Goal: Task Accomplishment & Management: Complete application form

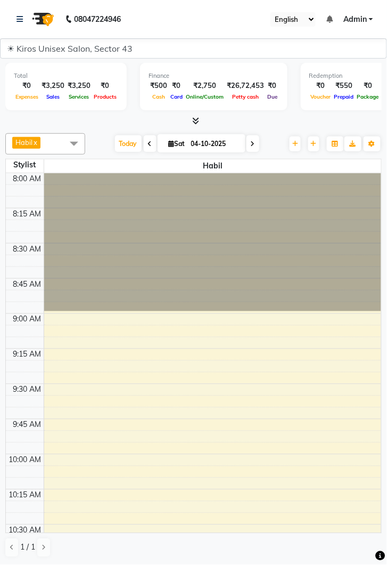
click at [10, 9] on nav "08047224946 Select Location × Kiros Unisex Salon, Sector 43 English ENGLISH Esp…" at bounding box center [193, 19] width 387 height 38
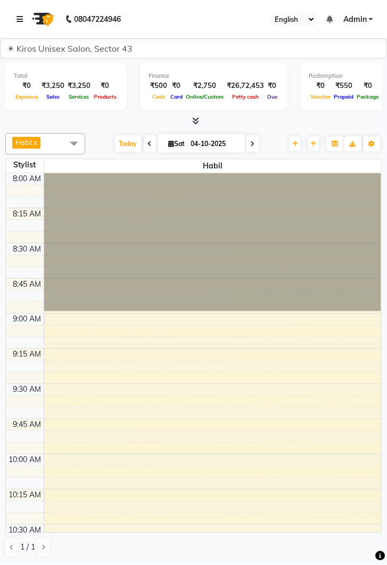
click at [18, 25] on link at bounding box center [22, 19] width 11 height 30
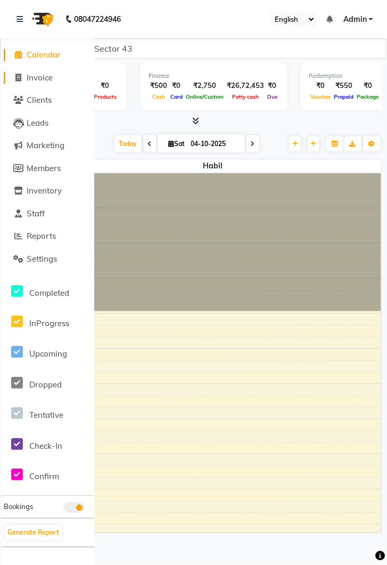
click at [52, 74] on span "Invoice" at bounding box center [40, 77] width 26 height 10
select select "service"
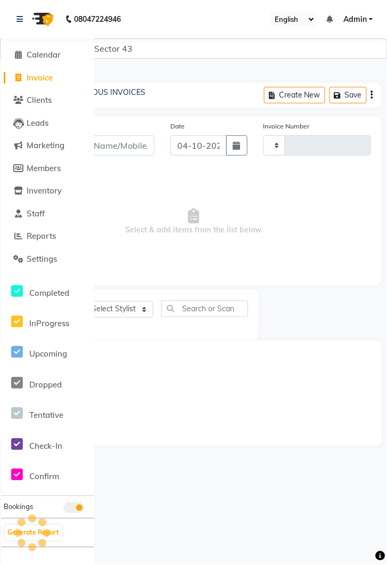
type input "4351"
select select "5694"
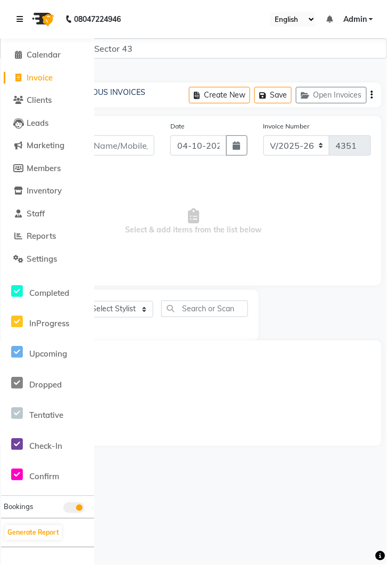
click at [20, 16] on icon at bounding box center [20, 18] width 6 height 7
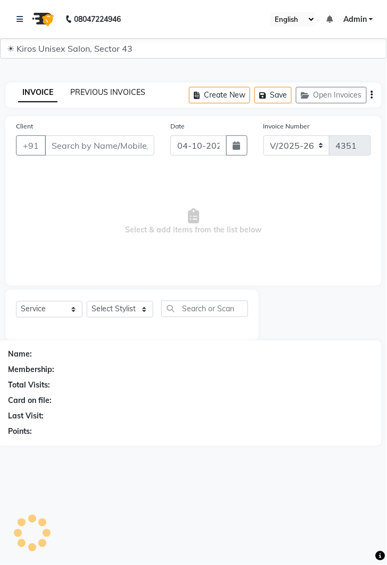
click at [119, 92] on link "PREVIOUS INVOICES" at bounding box center [107, 92] width 75 height 10
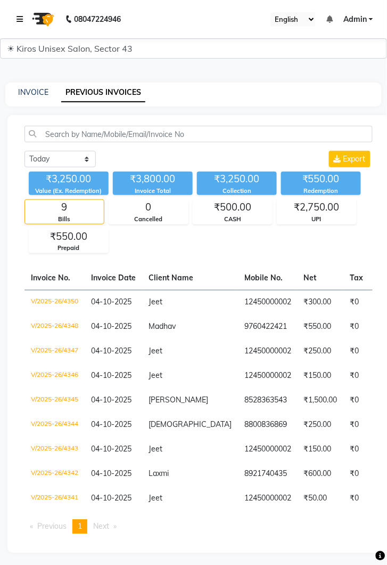
click at [19, 14] on link at bounding box center [22, 19] width 11 height 30
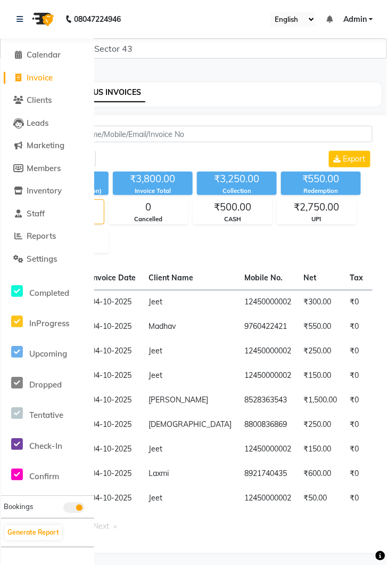
click at [46, 76] on span "Invoice" at bounding box center [40, 77] width 26 height 10
select select "service"
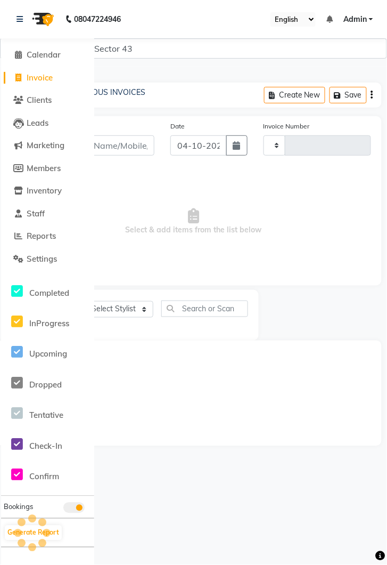
type input "4351"
select select "5694"
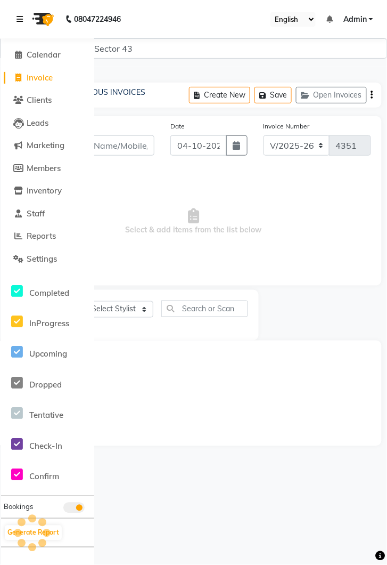
click at [25, 25] on link at bounding box center [22, 19] width 11 height 30
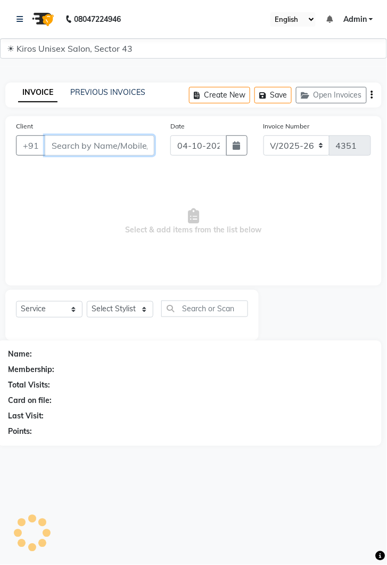
click at [107, 144] on input "Client" at bounding box center [100, 145] width 110 height 20
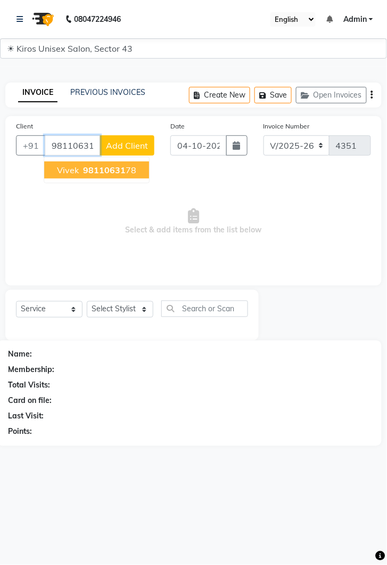
click at [107, 176] on button "[PERSON_NAME] 98110631 78" at bounding box center [96, 169] width 105 height 17
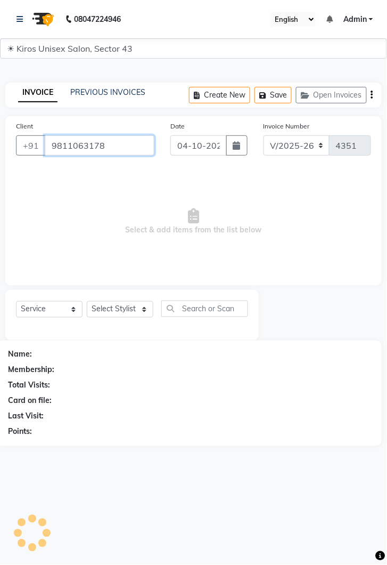
type input "9811063178"
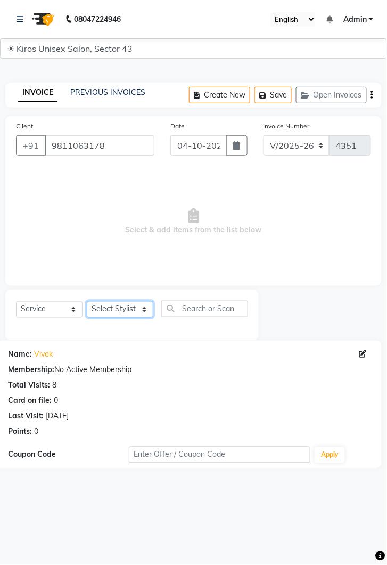
click at [149, 307] on select "Select Stylist [PERSON_NAME] [PERSON_NAME] Jeet Lalit Lamu [PERSON_NAME] [PERSO…" at bounding box center [120, 309] width 67 height 17
select select "39653"
click at [87, 301] on select "Select Stylist [PERSON_NAME] [PERSON_NAME] Jeet Lalit Lamu [PERSON_NAME] [PERSO…" at bounding box center [120, 309] width 67 height 17
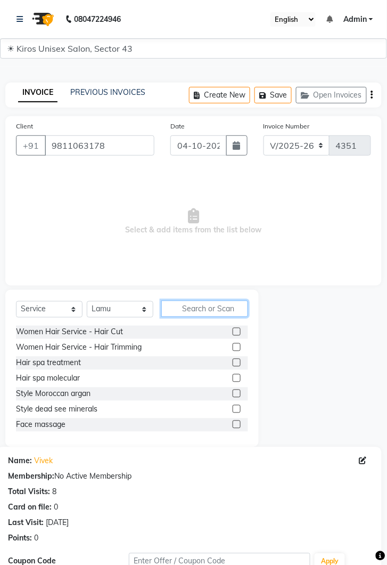
click at [200, 306] on input "text" at bounding box center [204, 308] width 87 height 17
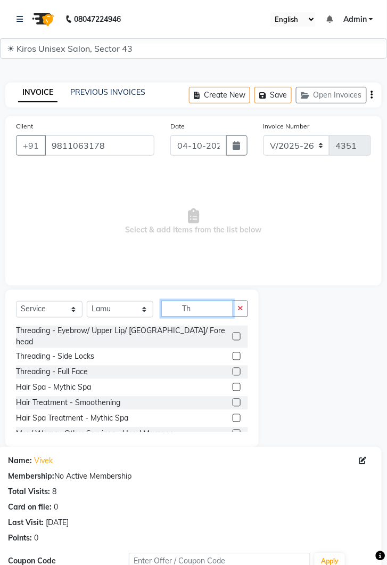
type input "Th"
click at [238, 332] on label at bounding box center [237, 336] width 8 height 8
click at [238, 333] on input "checkbox" at bounding box center [236, 336] width 7 height 7
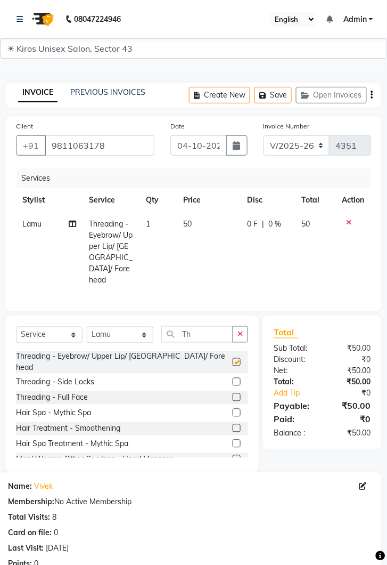
checkbox input "false"
click at [219, 229] on td "50" at bounding box center [209, 252] width 64 height 80
select select "39653"
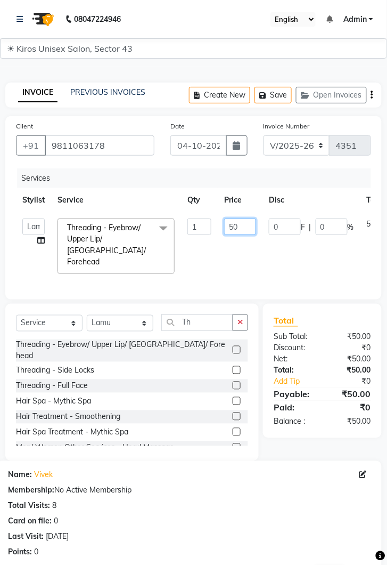
click at [246, 226] on input "50" at bounding box center [240, 226] width 32 height 17
type input "5"
type input "150"
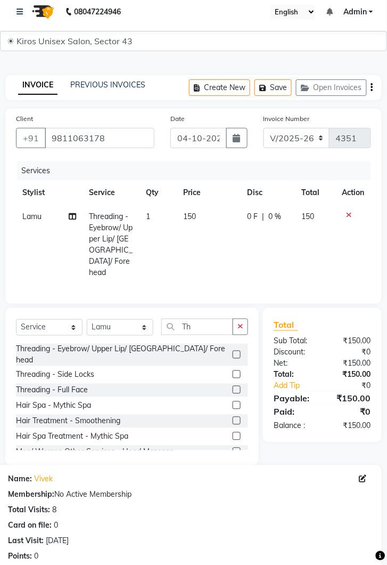
scroll to position [129, 0]
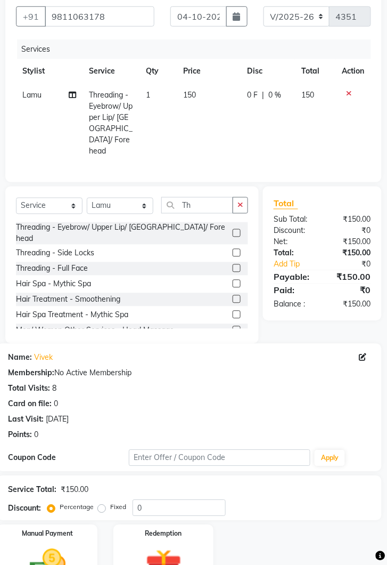
click at [56, 559] on img at bounding box center [47, 566] width 59 height 42
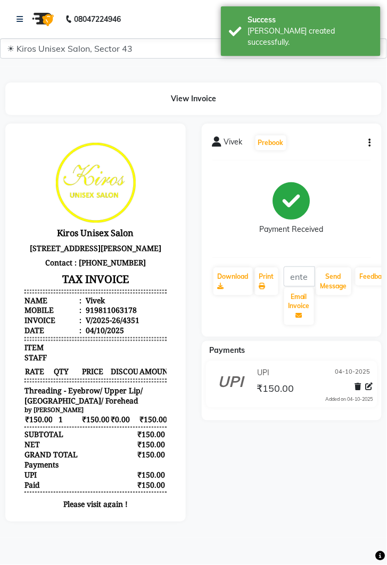
click at [381, 564] on html "08047224946 Select Location × Kiros Unisex Salon, Sector 43 English ENGLISH Esp…" at bounding box center [193, 282] width 387 height 565
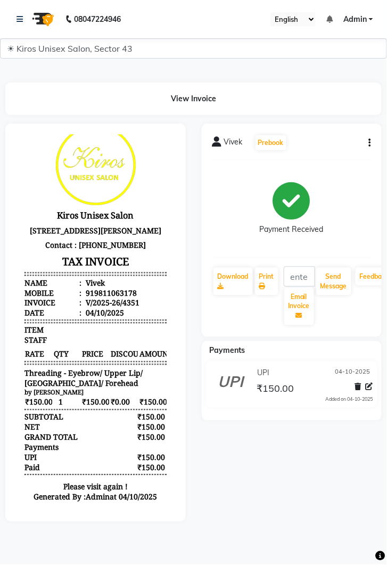
scroll to position [49, 0]
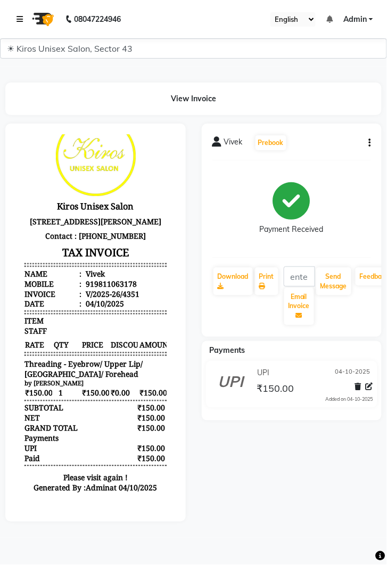
click at [23, 15] on link at bounding box center [22, 19] width 11 height 30
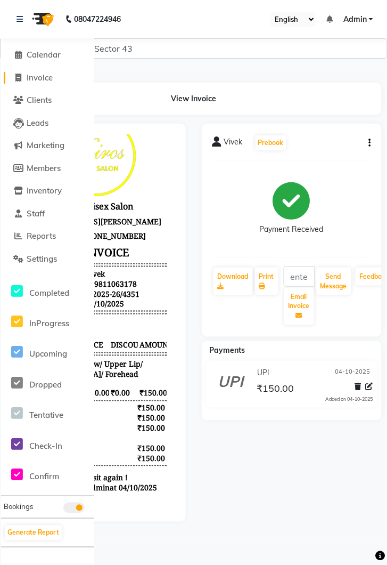
click at [45, 83] on link "Invoice" at bounding box center [48, 78] width 88 height 12
select select "service"
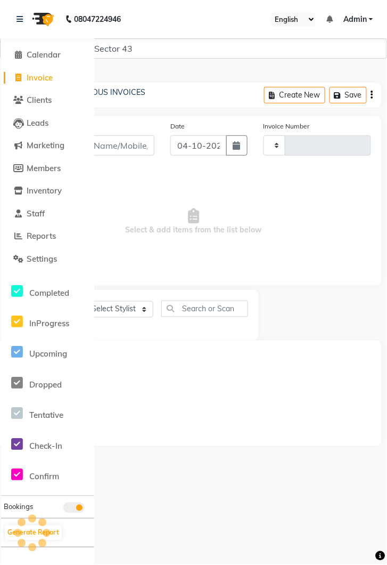
type input "4352"
select select "5694"
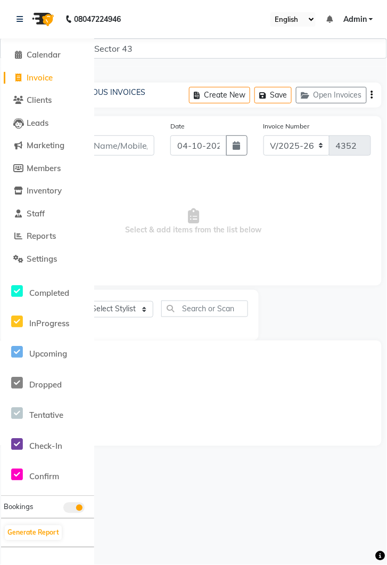
click at [49, 80] on span "Invoice" at bounding box center [40, 77] width 26 height 10
select select "service"
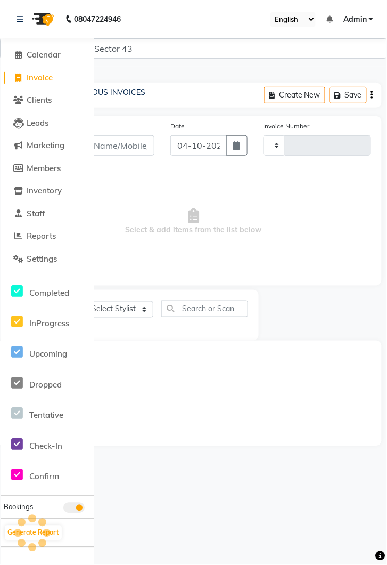
type input "4352"
select select "5694"
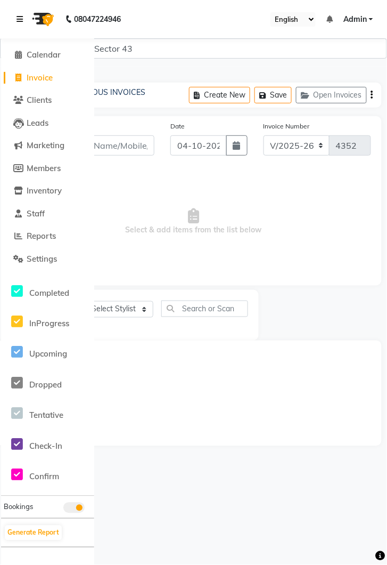
click at [23, 19] on link at bounding box center [22, 19] width 11 height 30
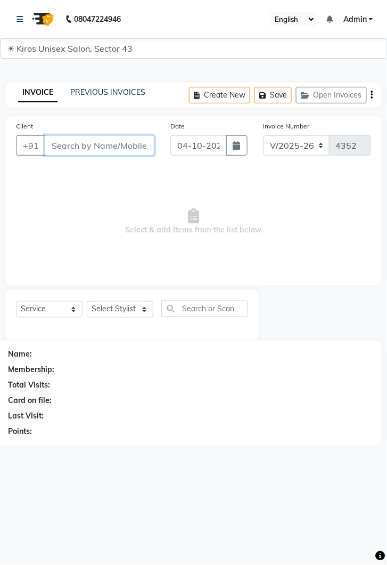
click at [99, 148] on input "Client" at bounding box center [100, 145] width 110 height 20
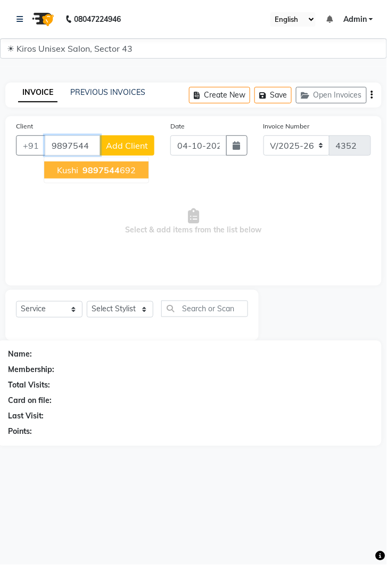
click at [111, 165] on span "9897544" at bounding box center [101, 170] width 37 height 11
type input "9897544692"
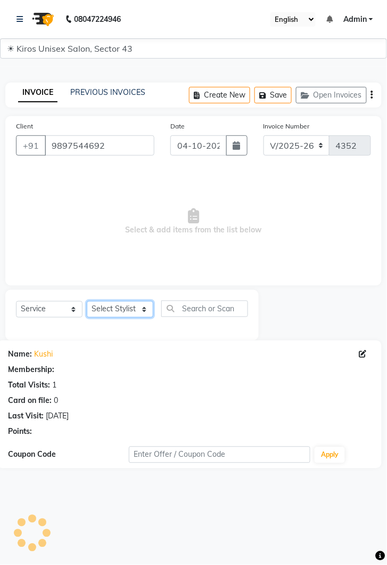
click at [146, 304] on select "Select Stylist [PERSON_NAME] [PERSON_NAME] Jeet Lalit Lamu [PERSON_NAME] [PERSO…" at bounding box center [120, 309] width 67 height 17
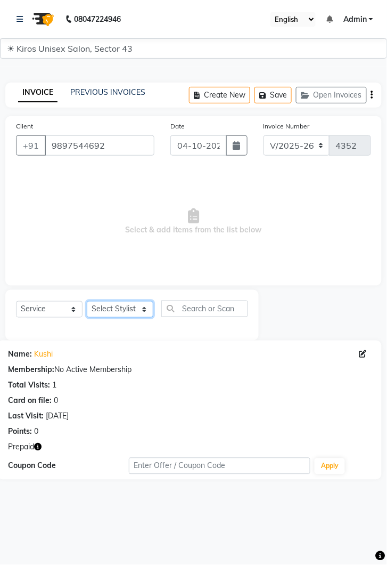
select select "39650"
click at [87, 301] on select "Select Stylist [PERSON_NAME] [PERSON_NAME] Jeet Lalit Lamu [PERSON_NAME] [PERSO…" at bounding box center [120, 309] width 67 height 17
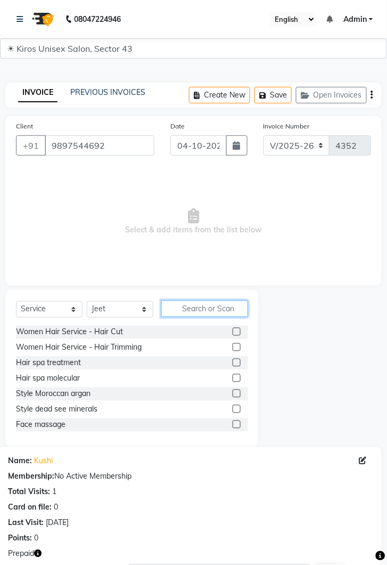
click at [194, 308] on input "text" at bounding box center [204, 308] width 87 height 17
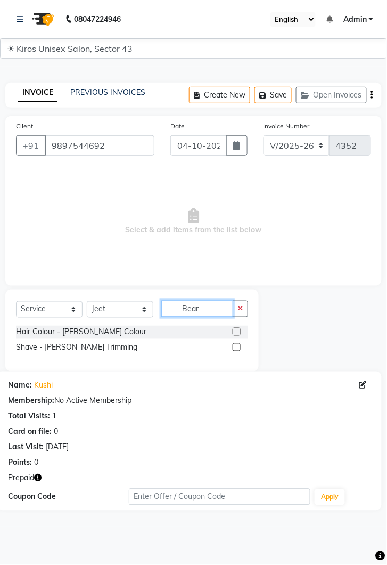
type input "Bear"
click at [238, 349] on label at bounding box center [237, 347] width 8 height 8
click at [238, 349] on input "checkbox" at bounding box center [236, 347] width 7 height 7
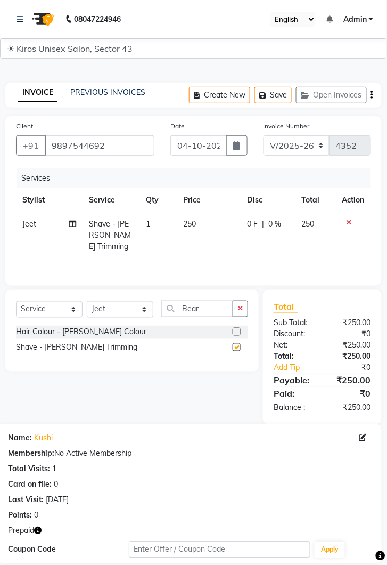
checkbox input "false"
click at [142, 307] on select "Select Stylist [PERSON_NAME] [PERSON_NAME] Jeet Lalit Lamu [PERSON_NAME] [PERSO…" at bounding box center [120, 309] width 67 height 17
select select "69096"
click at [87, 301] on select "Select Stylist [PERSON_NAME] [PERSON_NAME] Jeet Lalit Lamu [PERSON_NAME] [PERSO…" at bounding box center [120, 309] width 67 height 17
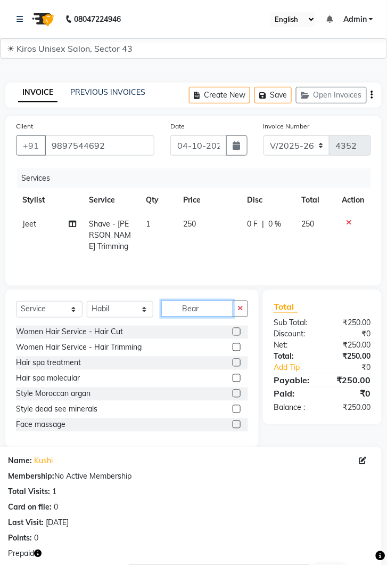
click at [213, 306] on input "Bear" at bounding box center [197, 308] width 72 height 17
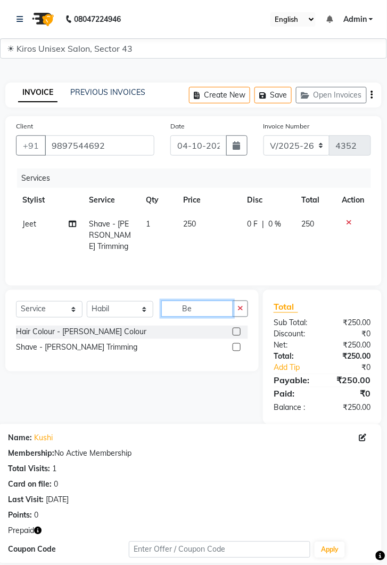
type input "B"
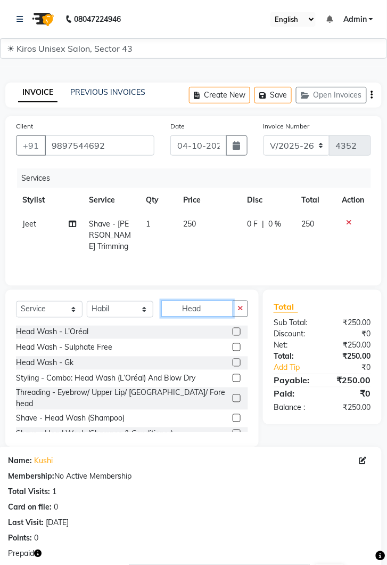
scroll to position [20, 0]
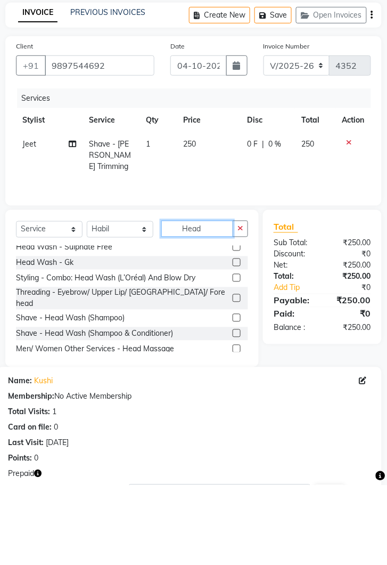
type input "Head"
click at [236, 425] on label at bounding box center [237, 429] width 8 height 8
click at [236, 426] on input "checkbox" at bounding box center [236, 429] width 7 height 7
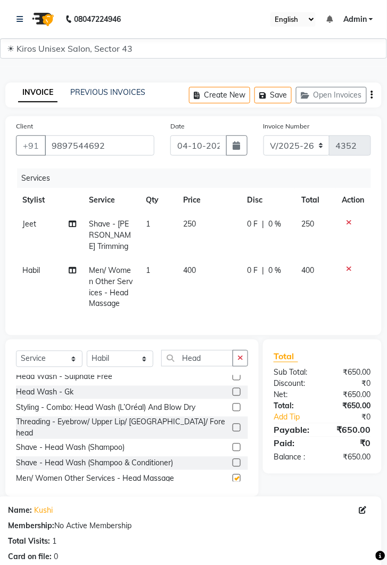
checkbox input "false"
click at [211, 258] on td "400" at bounding box center [209, 287] width 64 height 58
select select "69096"
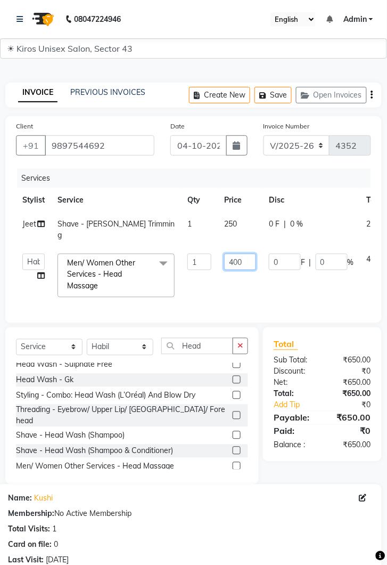
click at [246, 254] on input "400" at bounding box center [240, 262] width 32 height 17
type input "4"
type input "500"
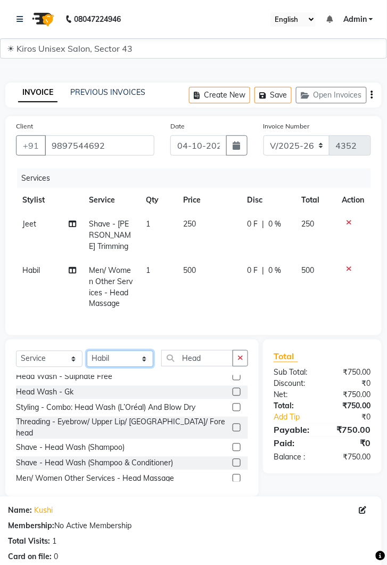
click at [147, 354] on select "Select Stylist [PERSON_NAME] [PERSON_NAME] Jeet Lalit Lamu [PERSON_NAME] [PERSO…" at bounding box center [120, 358] width 67 height 17
click at [87, 350] on select "Select Stylist [PERSON_NAME] [PERSON_NAME] Jeet Lalit Lamu [PERSON_NAME] [PERSO…" at bounding box center [120, 358] width 67 height 17
click at [217, 350] on input "Head" at bounding box center [197, 358] width 72 height 17
type input "H"
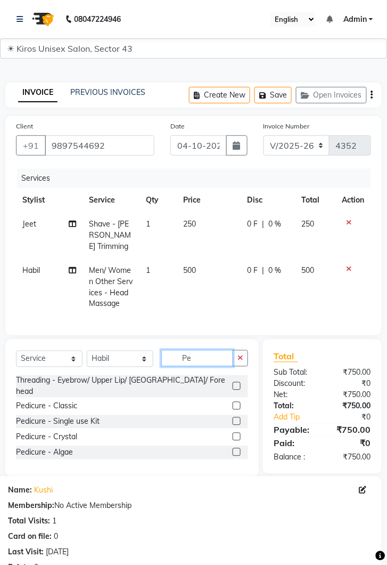
scroll to position [0, 0]
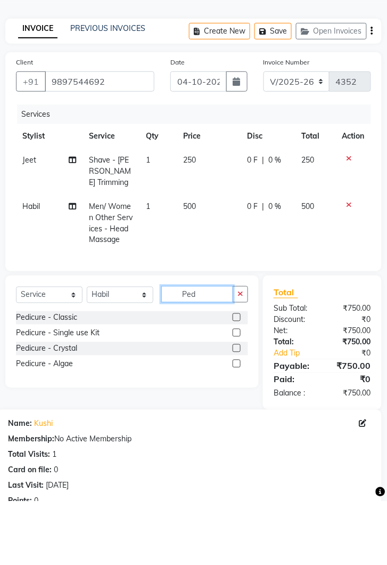
type input "Ped"
click at [235, 377] on label at bounding box center [237, 381] width 8 height 8
click at [235, 378] on input "checkbox" at bounding box center [236, 381] width 7 height 7
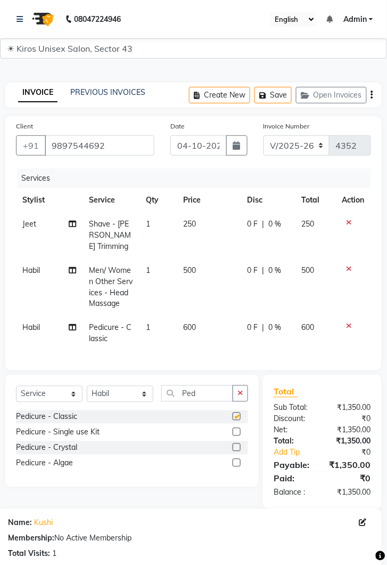
checkbox input "false"
click at [153, 386] on select "Select Stylist [PERSON_NAME] [PERSON_NAME] Jeet Lalit Lamu [PERSON_NAME] [PERSO…" at bounding box center [120, 394] width 67 height 17
select select "90704"
click at [87, 386] on select "Select Stylist [PERSON_NAME] [PERSON_NAME] Jeet Lalit Lamu [PERSON_NAME] [PERSO…" at bounding box center [120, 394] width 67 height 17
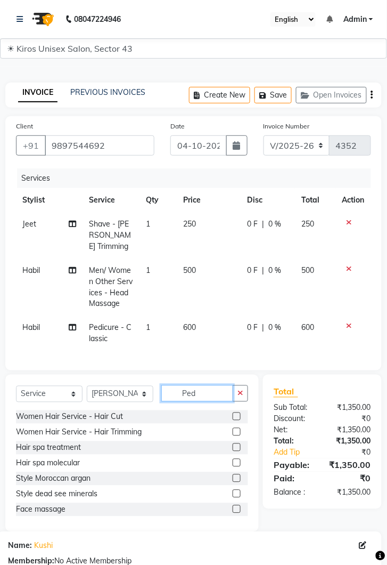
click at [205, 385] on input "Ped" at bounding box center [197, 393] width 72 height 17
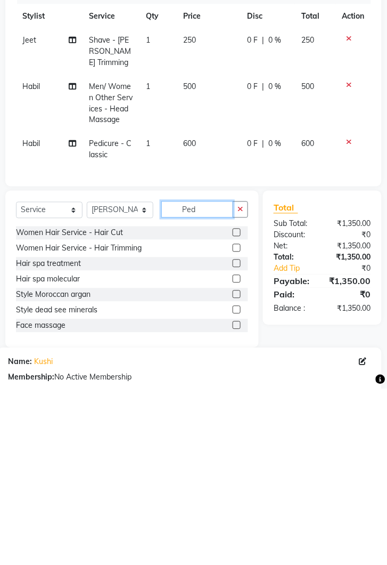
scroll to position [11, 0]
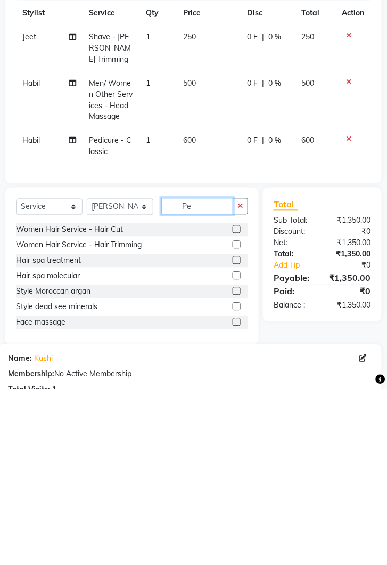
type input "P"
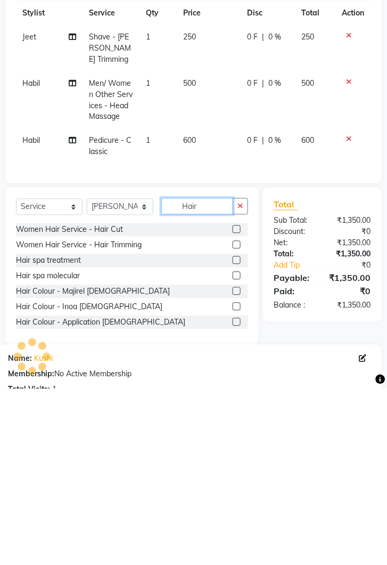
type input "Hair"
click at [190, 430] on div "Hair spa treatment" at bounding box center [132, 436] width 232 height 13
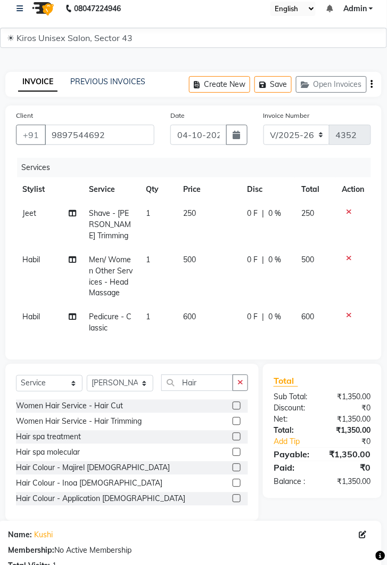
click at [236, 433] on label at bounding box center [237, 437] width 8 height 8
click at [236, 434] on input "checkbox" at bounding box center [236, 437] width 7 height 7
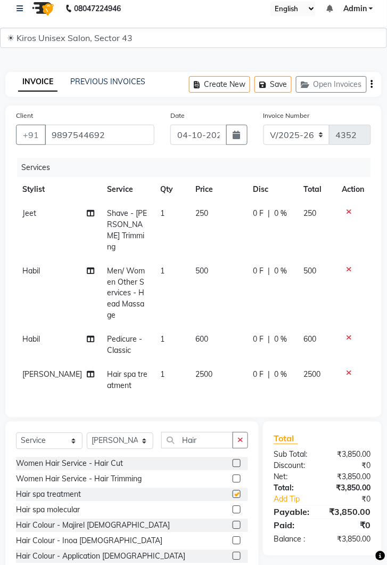
checkbox input "false"
click at [209, 363] on td "2500" at bounding box center [219, 380] width 58 height 35
select select "90704"
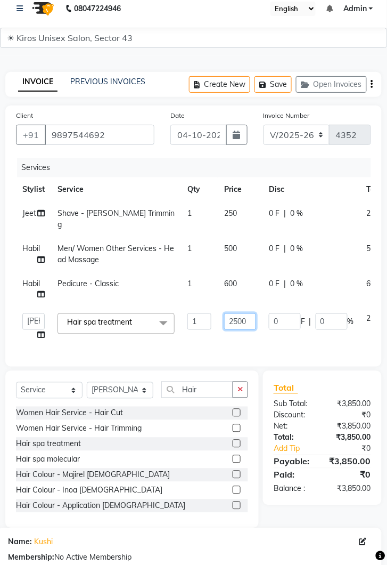
click at [250, 313] on input "2500" at bounding box center [240, 321] width 32 height 17
type input "2"
type input "1500"
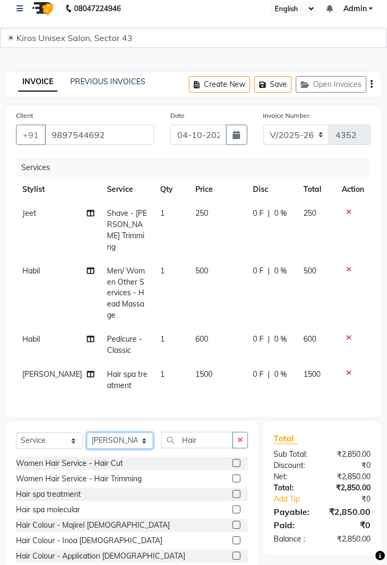
click at [147, 433] on select "Select Stylist [PERSON_NAME] [PERSON_NAME] Jeet Lalit Lamu [PERSON_NAME] [PERSO…" at bounding box center [120, 441] width 67 height 17
select select "67564"
click at [87, 433] on select "Select Stylist [PERSON_NAME] [PERSON_NAME] Jeet Lalit Lamu [PERSON_NAME] [PERSO…" at bounding box center [120, 441] width 67 height 17
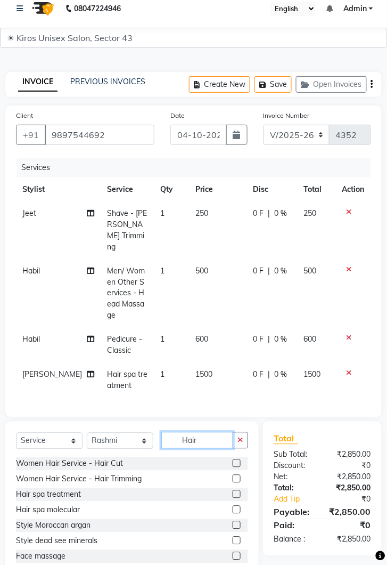
click at [216, 432] on input "Hair" at bounding box center [197, 440] width 72 height 17
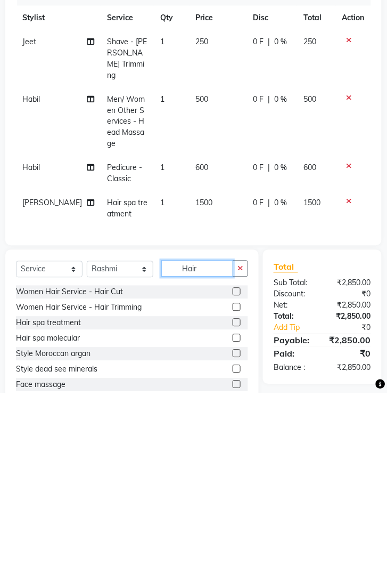
scroll to position [46, 0]
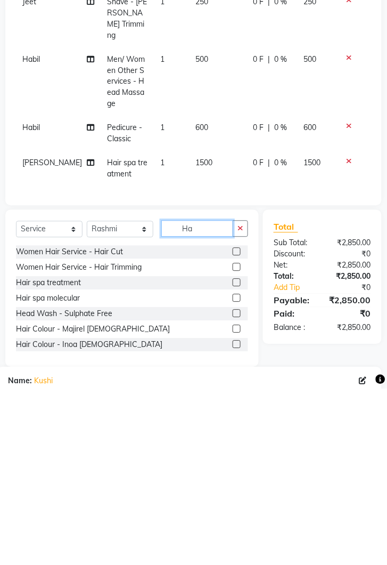
type input "H"
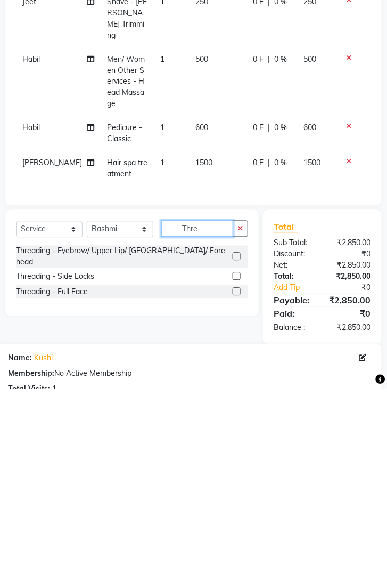
type input "Thre"
click at [236, 429] on label at bounding box center [237, 433] width 8 height 8
click at [236, 430] on input "checkbox" at bounding box center [236, 433] width 7 height 7
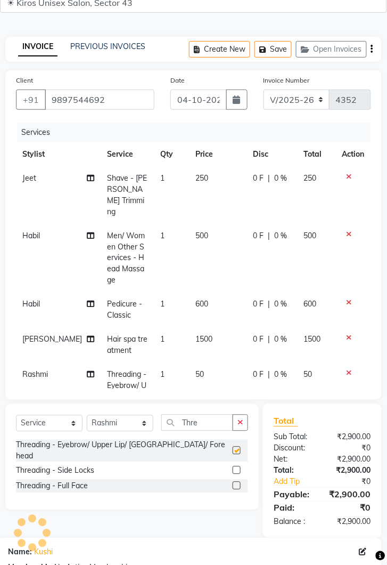
checkbox input "false"
click at [212, 363] on td "50" at bounding box center [219, 403] width 58 height 80
select select "67564"
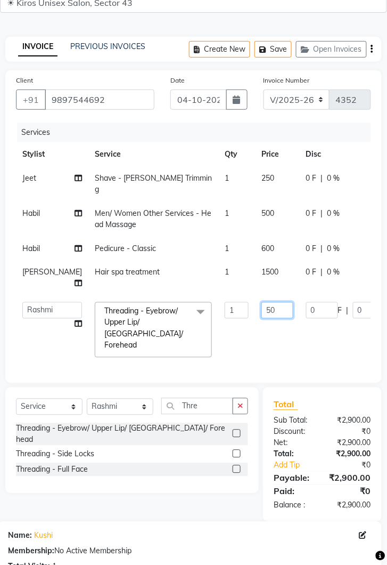
click at [262, 312] on input "50" at bounding box center [278, 310] width 32 height 17
type input "5"
type input "100"
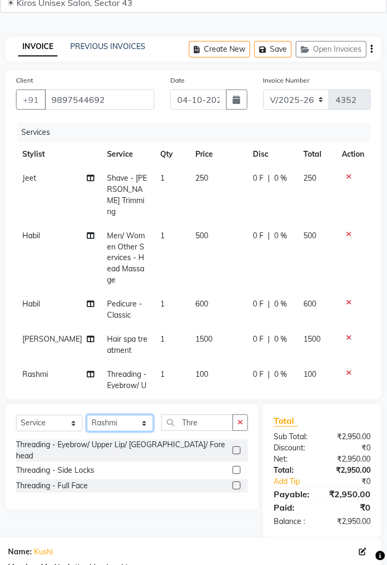
click at [150, 421] on select "Select Stylist [PERSON_NAME] [PERSON_NAME] Jeet Lalit Lamu [PERSON_NAME] [PERSO…" at bounding box center [120, 423] width 67 height 17
select select "89444"
click at [87, 415] on select "Select Stylist [PERSON_NAME] [PERSON_NAME] Jeet Lalit Lamu [PERSON_NAME] [PERSO…" at bounding box center [120, 423] width 67 height 17
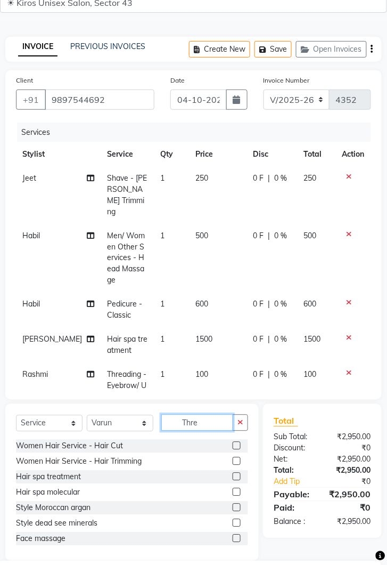
click at [212, 422] on input "Thre" at bounding box center [197, 422] width 72 height 17
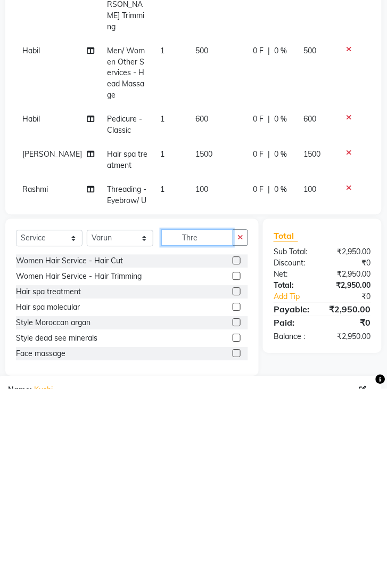
scroll to position [97, 0]
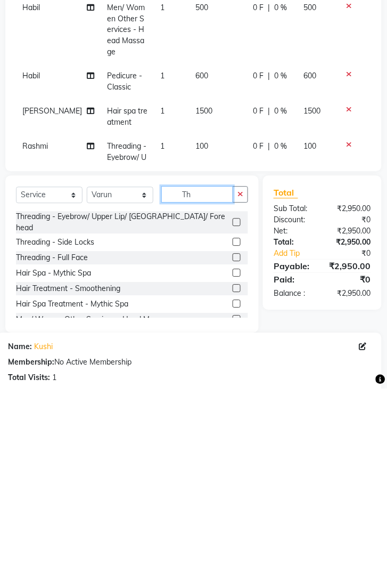
type input "T"
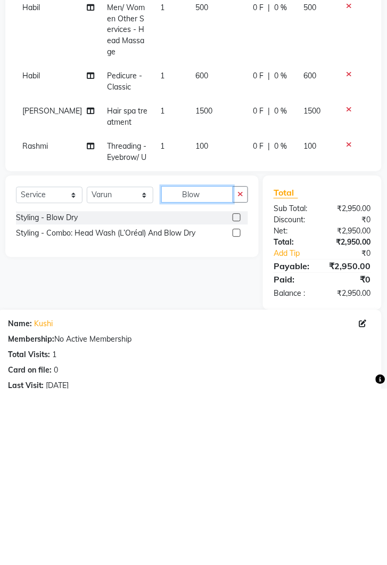
type input "Blow"
click at [238, 392] on label at bounding box center [237, 394] width 8 height 8
click at [238, 392] on input "checkbox" at bounding box center [236, 394] width 7 height 7
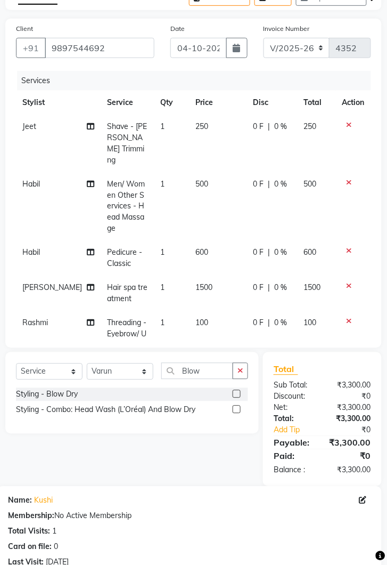
click at [236, 393] on label at bounding box center [237, 394] width 8 height 8
click at [236, 393] on input "checkbox" at bounding box center [236, 394] width 7 height 7
checkbox input "false"
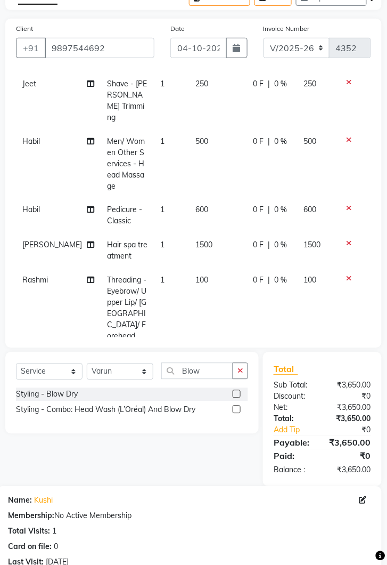
click at [213, 348] on td "350" at bounding box center [219, 365] width 58 height 35
select select "89444"
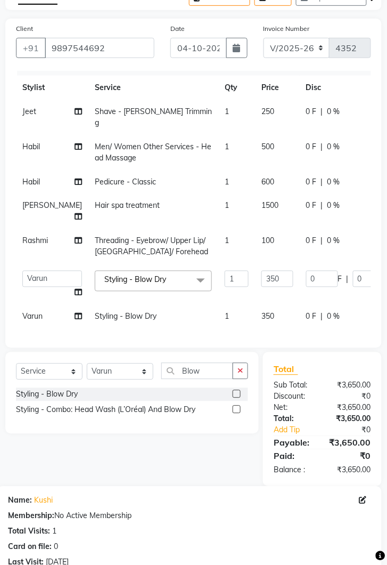
scroll to position [3, 0]
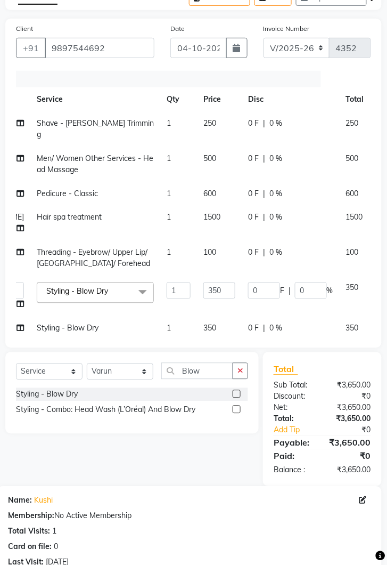
click at [381, 282] on icon at bounding box center [384, 285] width 6 height 7
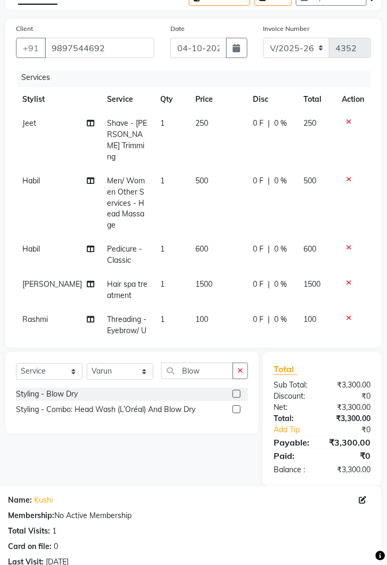
scroll to position [41, 0]
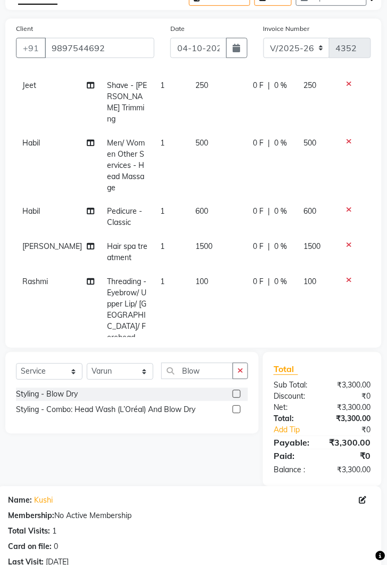
click at [206, 350] on td "350" at bounding box center [219, 367] width 58 height 35
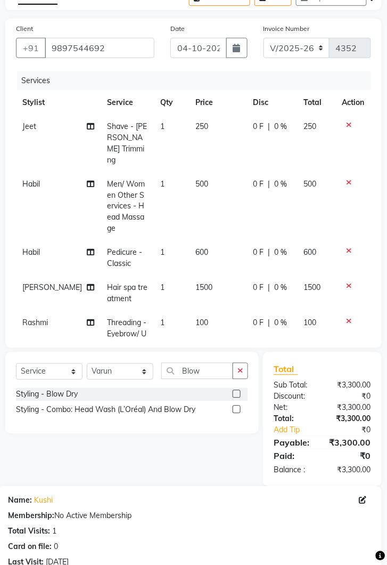
select select "89444"
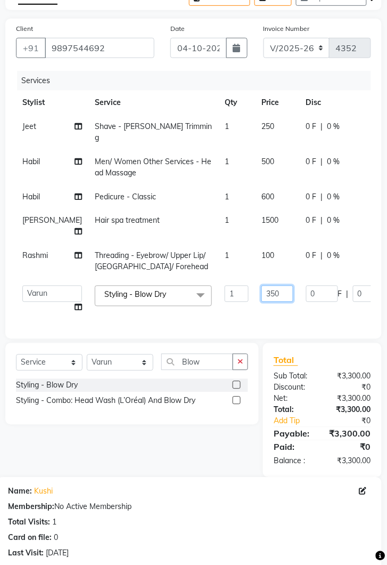
click at [262, 285] on input "350" at bounding box center [278, 293] width 32 height 17
type input "3"
type input "450"
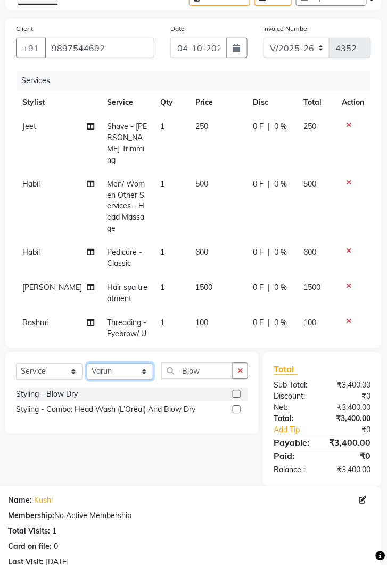
click at [150, 373] on select "Select Stylist [PERSON_NAME] [PERSON_NAME] Jeet Lalit Lamu [PERSON_NAME] [PERSO…" at bounding box center [120, 371] width 67 height 17
select select "90704"
click at [87, 363] on select "Select Stylist [PERSON_NAME] [PERSON_NAME] Jeet Lalit Lamu [PERSON_NAME] [PERSO…" at bounding box center [120, 371] width 67 height 17
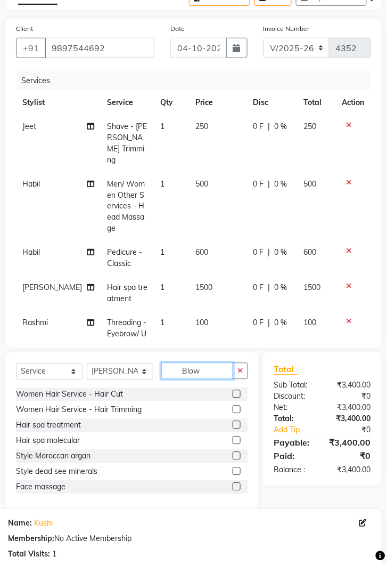
click at [209, 371] on input "Blow" at bounding box center [197, 371] width 72 height 17
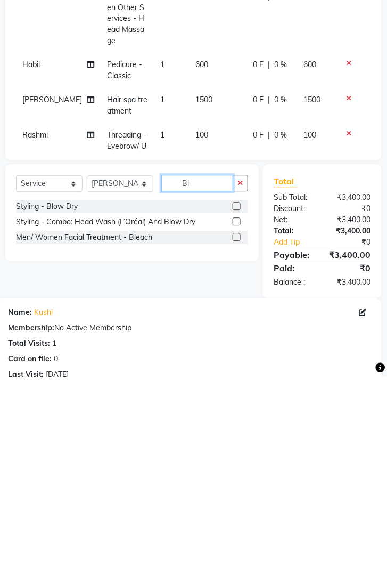
type input "B"
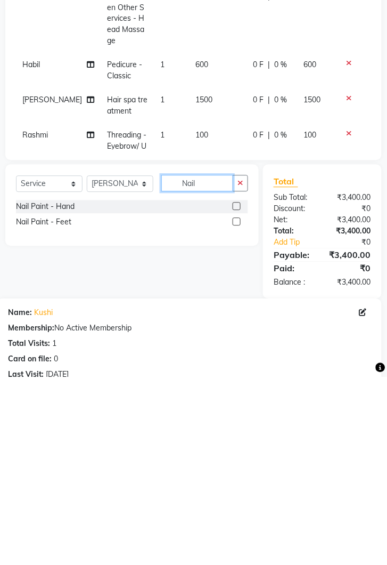
type input "Nail"
click at [236, 393] on label at bounding box center [237, 394] width 8 height 8
click at [236, 393] on input "checkbox" at bounding box center [236, 394] width 7 height 7
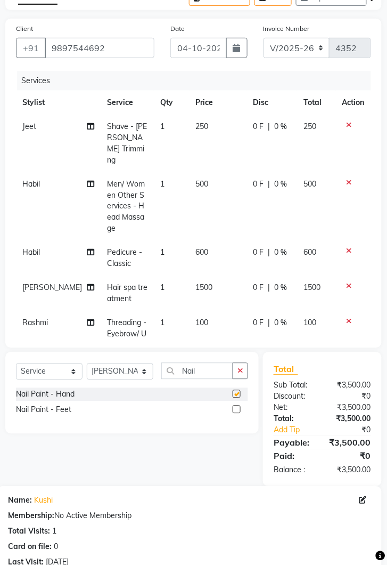
checkbox input "false"
click at [202, 311] on td "100" at bounding box center [219, 351] width 58 height 80
select select "67564"
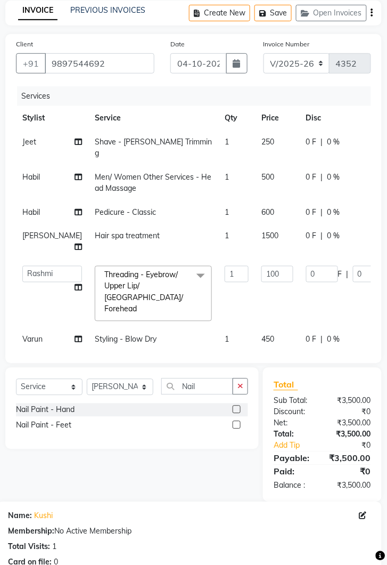
scroll to position [81, 0]
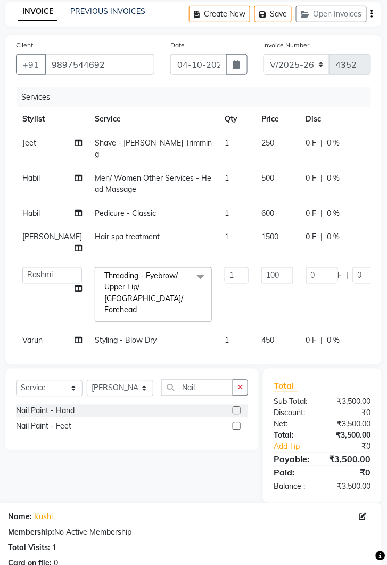
click at [235, 409] on label at bounding box center [237, 410] width 8 height 8
click at [235, 409] on input "checkbox" at bounding box center [236, 410] width 7 height 7
checkbox input "false"
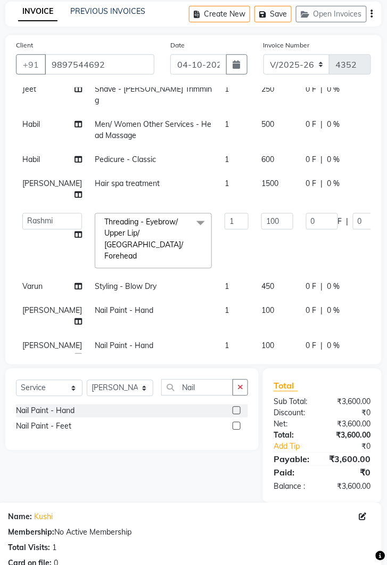
scroll to position [77, 0]
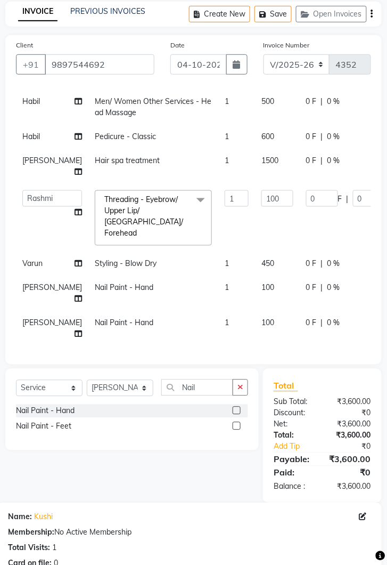
click at [255, 317] on td "100" at bounding box center [277, 328] width 45 height 35
select select "90704"
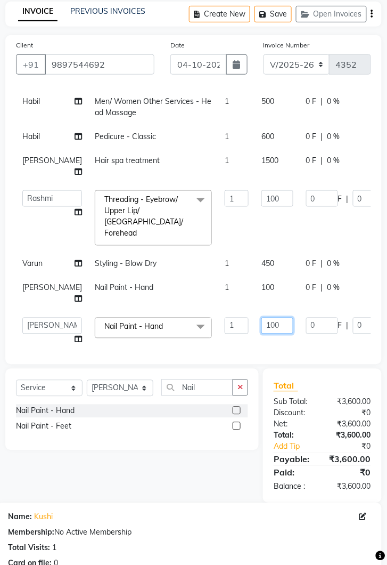
click at [262, 325] on input "100" at bounding box center [278, 325] width 32 height 17
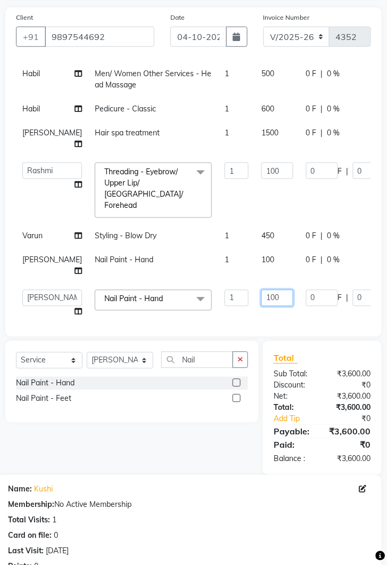
scroll to position [120, 0]
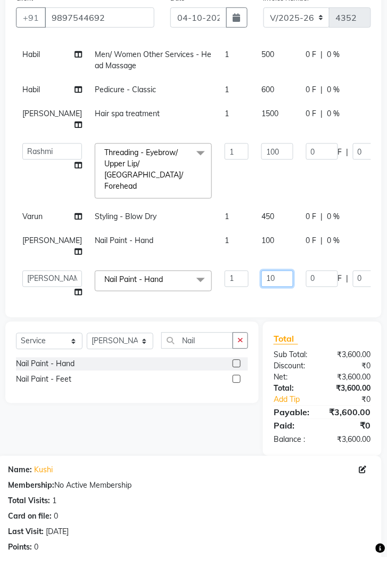
type input "1"
type input "200"
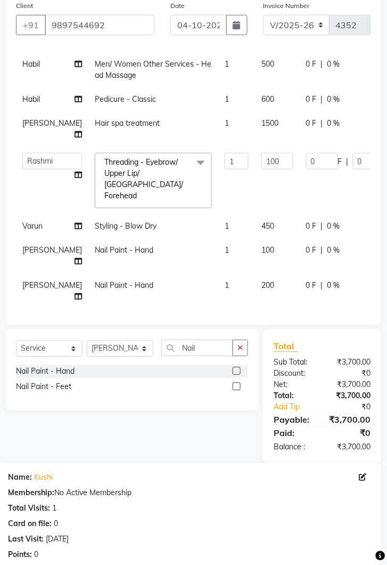
scroll to position [77, 0]
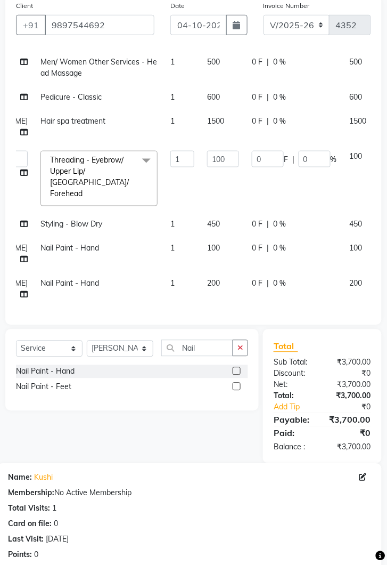
click at [385, 244] on icon at bounding box center [388, 246] width 6 height 7
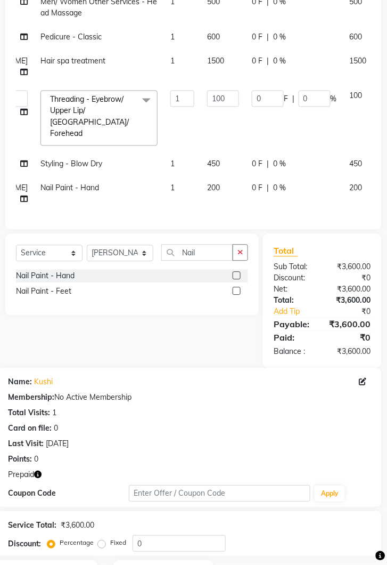
scroll to position [273, 0]
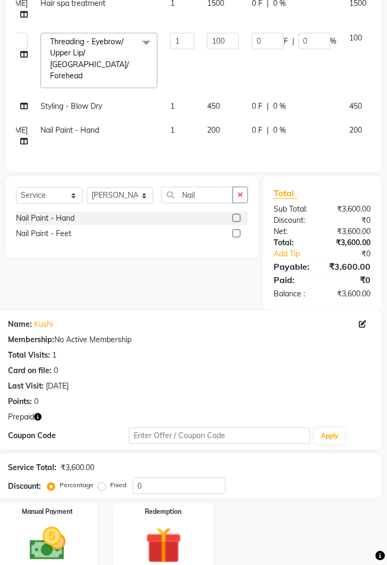
click at [162, 526] on img at bounding box center [163, 545] width 59 height 45
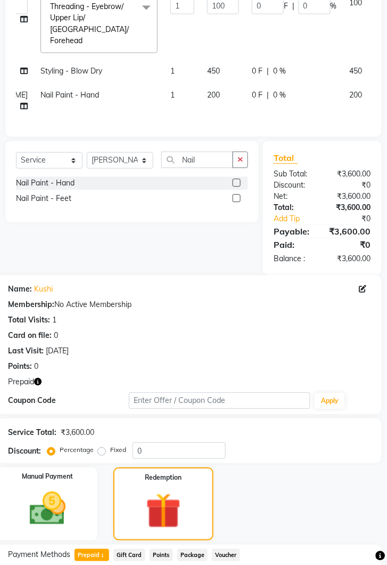
scroll to position [351, 0]
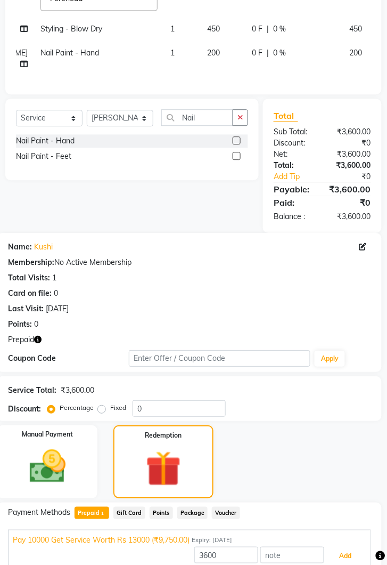
click at [350, 561] on button "Add" at bounding box center [346, 555] width 39 height 18
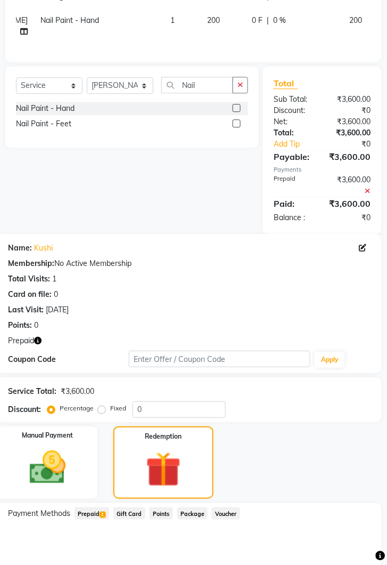
scroll to position [436, 0]
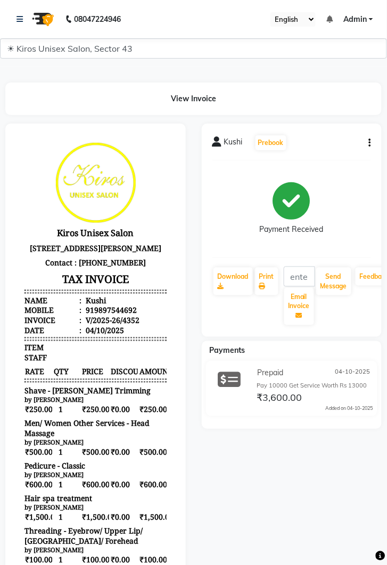
select select "service"
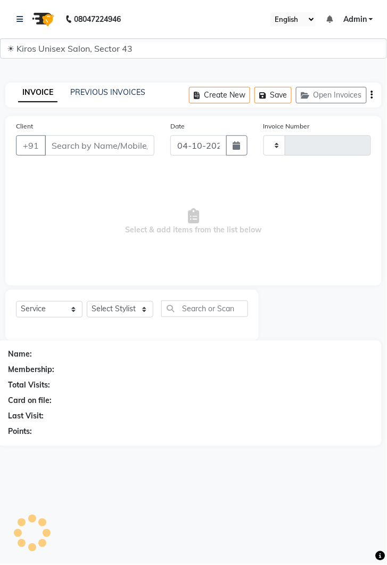
type input "4353"
select select "5694"
click at [19, 10] on link at bounding box center [22, 19] width 11 height 30
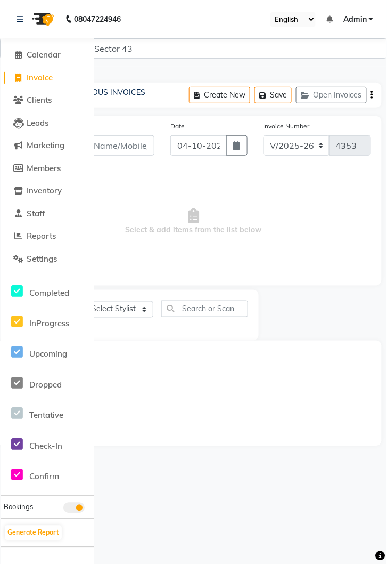
click at [46, 75] on span "Invoice" at bounding box center [40, 77] width 26 height 10
select select "service"
click at [24, 19] on link at bounding box center [22, 19] width 11 height 30
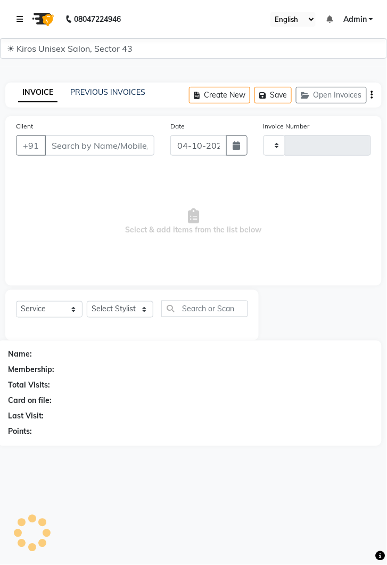
type input "4353"
select select "5694"
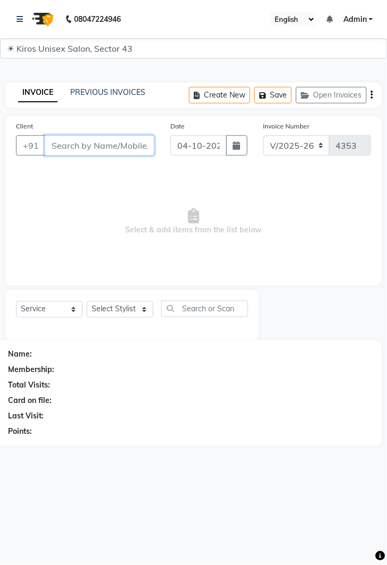
click at [102, 146] on input "Client" at bounding box center [100, 145] width 110 height 20
type input "9781484900"
click at [134, 142] on span "Add Client" at bounding box center [127, 145] width 42 height 11
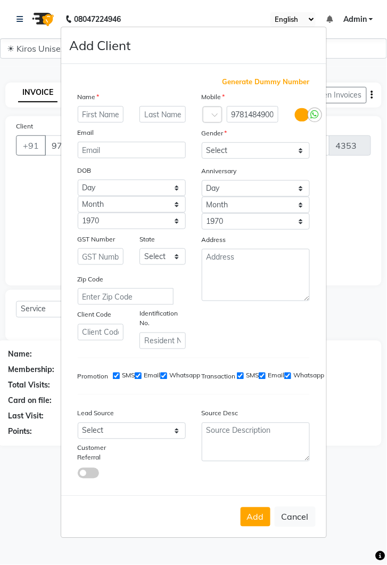
click at [99, 123] on input "text" at bounding box center [101, 114] width 46 height 17
type input "Divya"
click at [303, 159] on select "Select [DEMOGRAPHIC_DATA] [DEMOGRAPHIC_DATA] Other Prefer Not To Say" at bounding box center [256, 150] width 108 height 17
select select "[DEMOGRAPHIC_DATA]"
click at [202, 159] on select "Select [DEMOGRAPHIC_DATA] [DEMOGRAPHIC_DATA] Other Prefer Not To Say" at bounding box center [256, 150] width 108 height 17
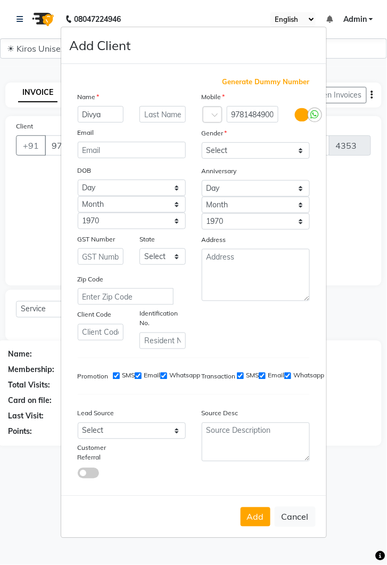
click at [248, 526] on button "Add" at bounding box center [256, 516] width 30 height 19
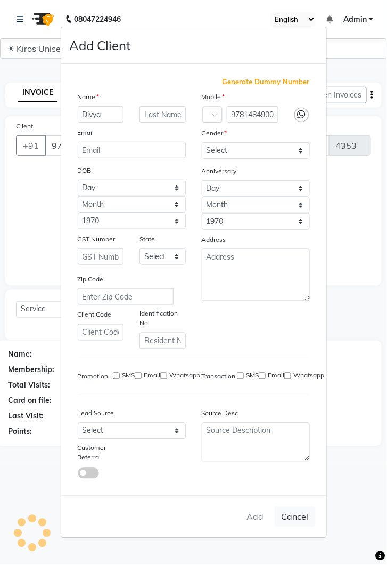
select select
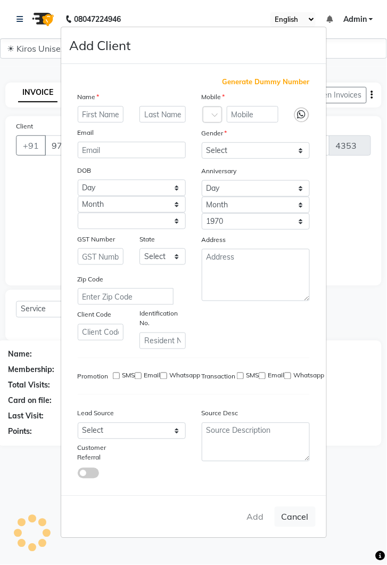
select select
checkbox input "false"
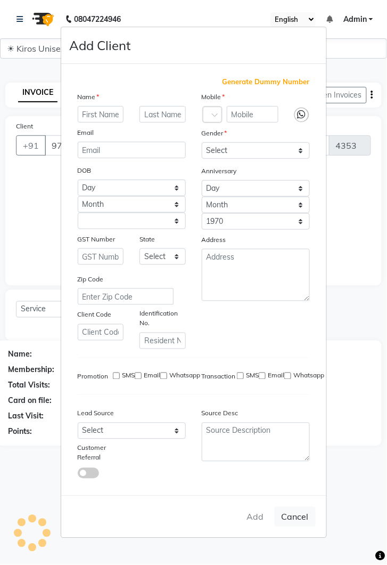
checkbox input "false"
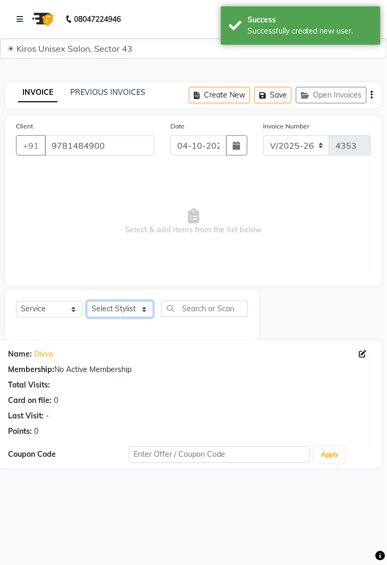
click at [151, 307] on select "Select Stylist [PERSON_NAME] [PERSON_NAME] Jeet Lalit Lamu [PERSON_NAME] [PERSO…" at bounding box center [120, 309] width 67 height 17
select select "39653"
click at [87, 301] on select "Select Stylist [PERSON_NAME] [PERSON_NAME] Jeet Lalit Lamu [PERSON_NAME] [PERSO…" at bounding box center [120, 309] width 67 height 17
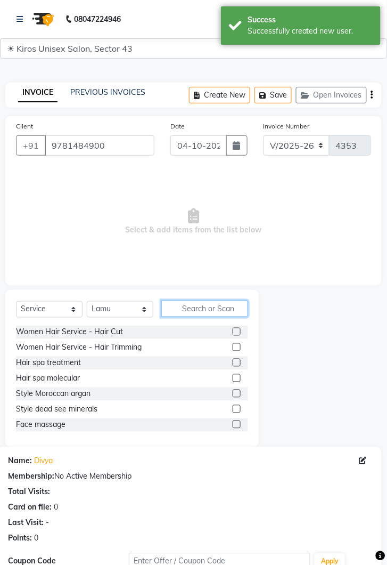
click at [218, 304] on input "text" at bounding box center [204, 308] width 87 height 17
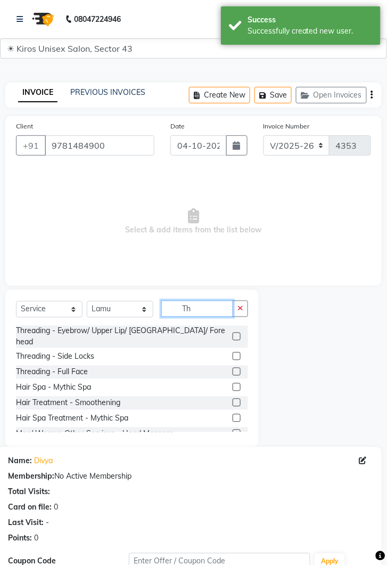
type input "Th"
click at [236, 332] on label at bounding box center [237, 336] width 8 height 8
click at [236, 333] on input "checkbox" at bounding box center [236, 336] width 7 height 7
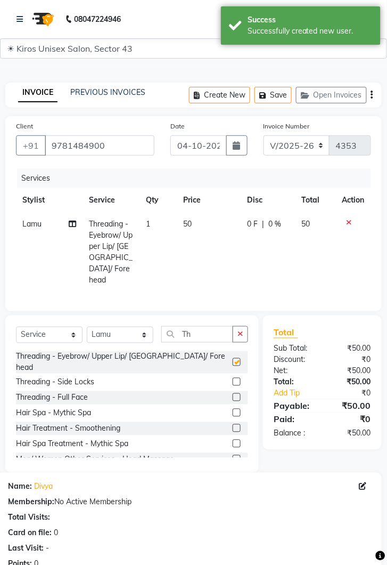
checkbox input "false"
click at [212, 223] on td "50" at bounding box center [209, 252] width 64 height 80
select select "39653"
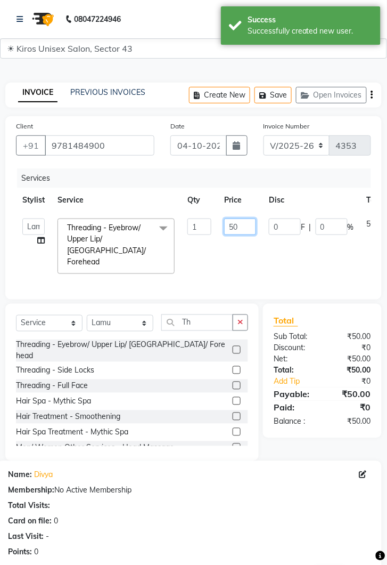
click at [241, 225] on input "50" at bounding box center [240, 226] width 32 height 17
type input "5"
type input "100"
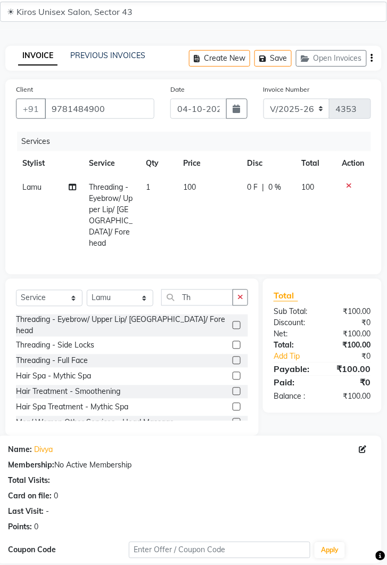
scroll to position [129, 0]
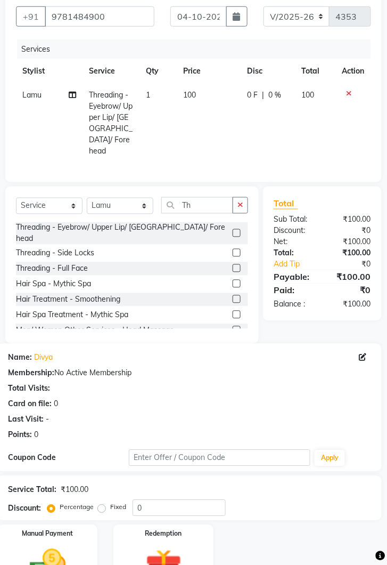
click at [74, 545] on img at bounding box center [47, 566] width 59 height 42
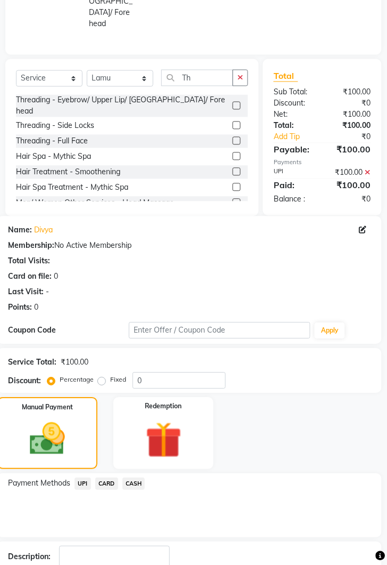
scroll to position [257, 0]
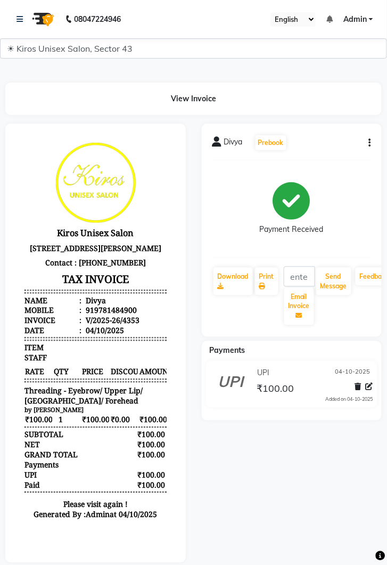
select select "service"
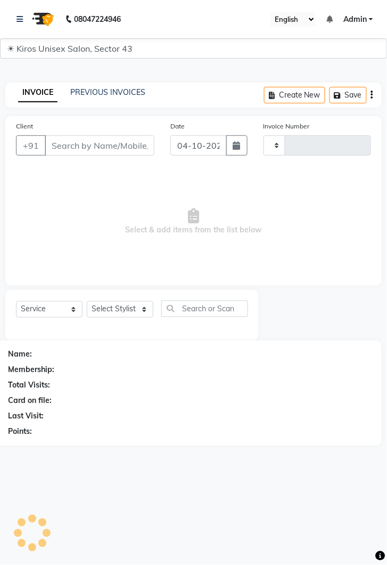
type input "4354"
select select "5694"
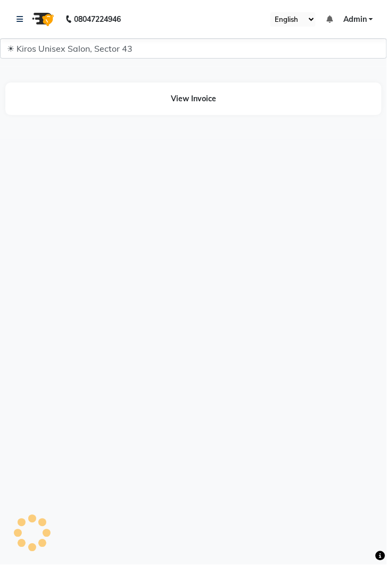
select select "5694"
select select "service"
